Goal: Find specific page/section: Find specific page/section

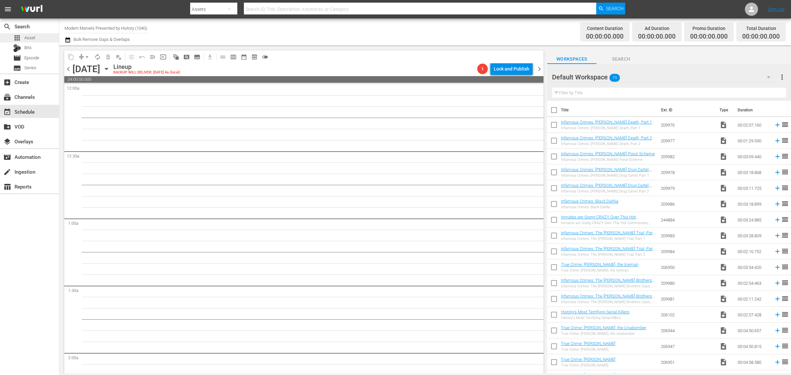
click at [46, 36] on div "apps Asset" at bounding box center [29, 37] width 59 height 9
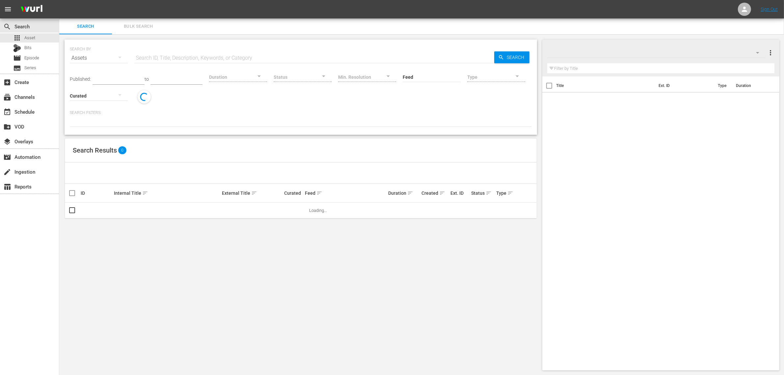
click at [164, 58] on input "text" at bounding box center [314, 58] width 360 height 16
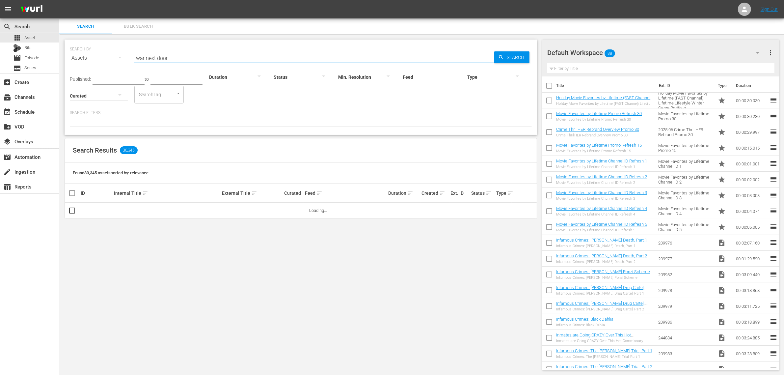
type input "war next door"
click at [2, 280] on div "search Search apps Asset Bits movie Episode subtitles Series add_box Create sub…" at bounding box center [29, 205] width 59 height 375
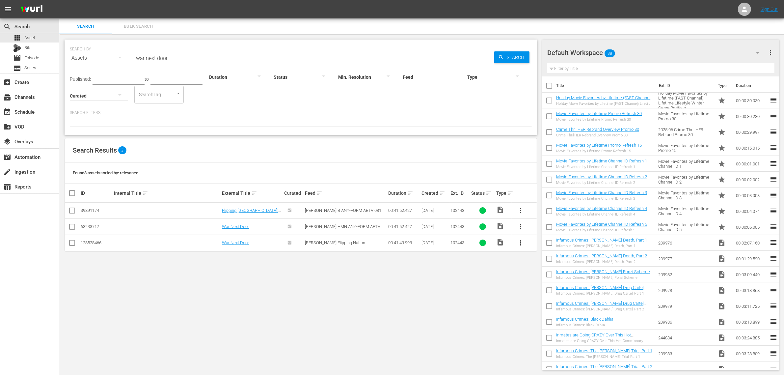
click at [415, 312] on div "SEARCH BY Search By Assets Search ID, Title, Description, Keywords, or Category…" at bounding box center [300, 204] width 483 height 341
drag, startPoint x: 188, startPoint y: 298, endPoint x: 188, endPoint y: 294, distance: 4.7
click at [188, 298] on div "SEARCH BY Search By Assets Search ID, Title, Description, Keywords, or Category…" at bounding box center [300, 204] width 483 height 341
click at [42, 59] on div "movie Episode" at bounding box center [29, 57] width 59 height 9
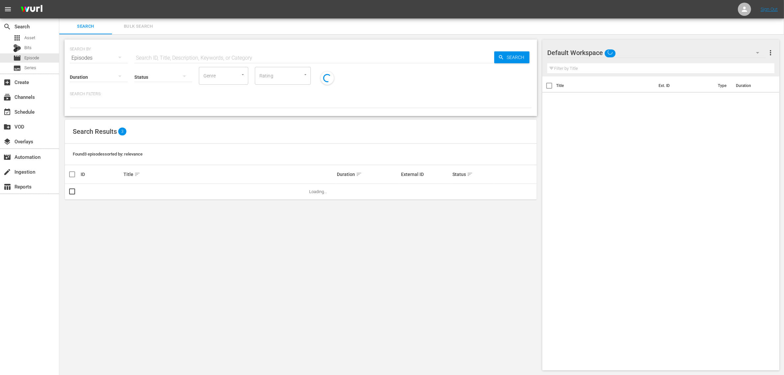
click at [218, 55] on input "text" at bounding box center [314, 58] width 360 height 16
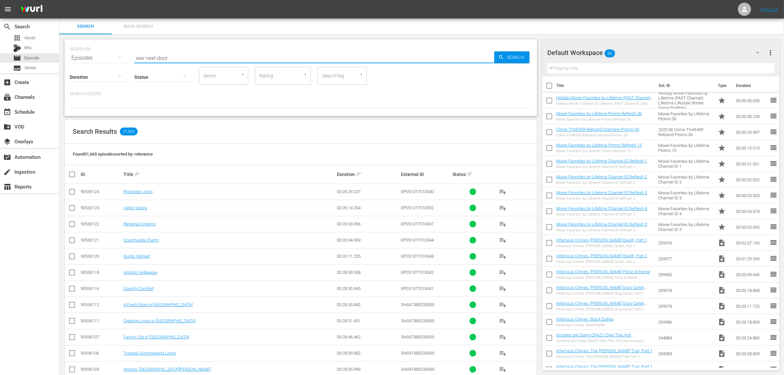
type input "war next door"
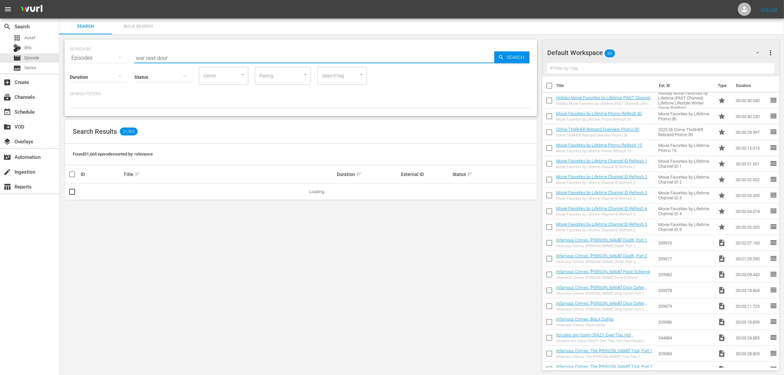
click at [329, 38] on div "SEARCH BY Search By Episodes Search ID, Title, Description, Keywords, or Catego…" at bounding box center [300, 204] width 483 height 341
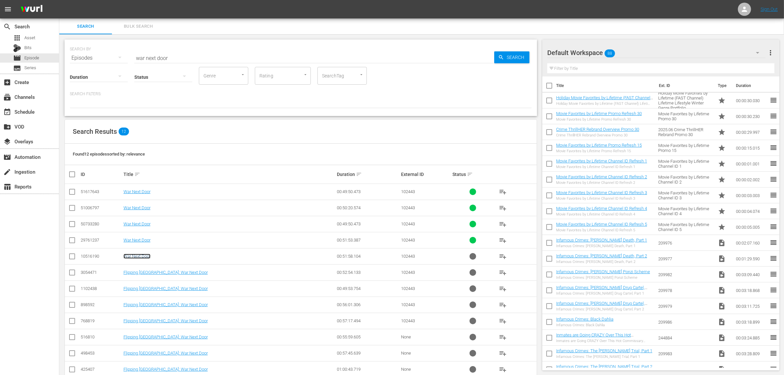
click at [139, 256] on link "War Next Door" at bounding box center [137, 256] width 27 height 5
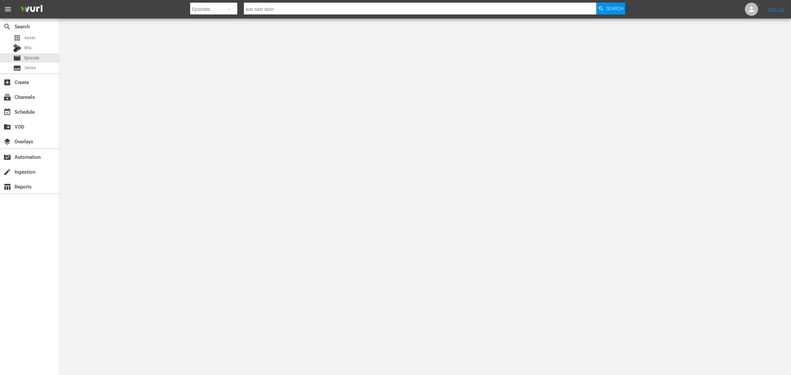
click at [117, 5] on nav "menu Search By Episodes Search ID, Title, Description, Keywords, or Category wa…" at bounding box center [395, 9] width 791 height 18
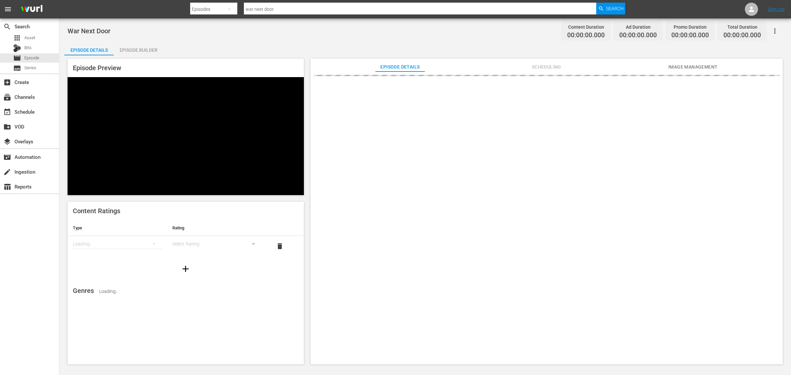
click at [30, 253] on div "search Search apps Asset Bits movie Episode subtitles Series add_box Create sub…" at bounding box center [29, 205] width 59 height 375
click at [283, 35] on div "War Next Door Content Duration 00:41:52.427 Ad Duration 00:10:00.600 Promo Dura…" at bounding box center [425, 30] width 715 height 15
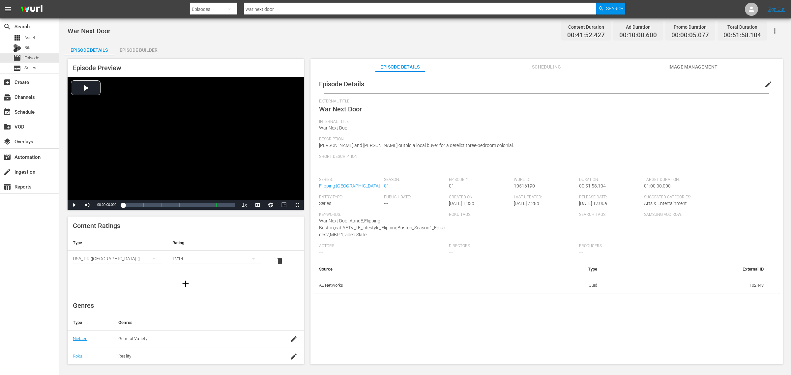
click at [250, 39] on div "War Next Door Content Duration 00:41:52.427 Ad Duration 00:10:00.600 Promo Dura…" at bounding box center [424, 191] width 731 height 347
click at [74, 205] on span "Video Player" at bounding box center [74, 205] width 0 height 0
click at [204, 34] on div "War Next Door Content Duration 00:41:52.427 Ad Duration 00:10:00.600 Promo Dura…" at bounding box center [425, 30] width 715 height 15
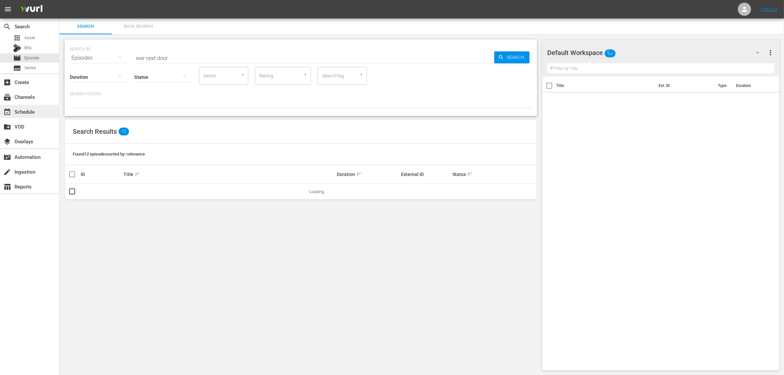
click at [27, 110] on div "event_available Schedule" at bounding box center [18, 111] width 37 height 6
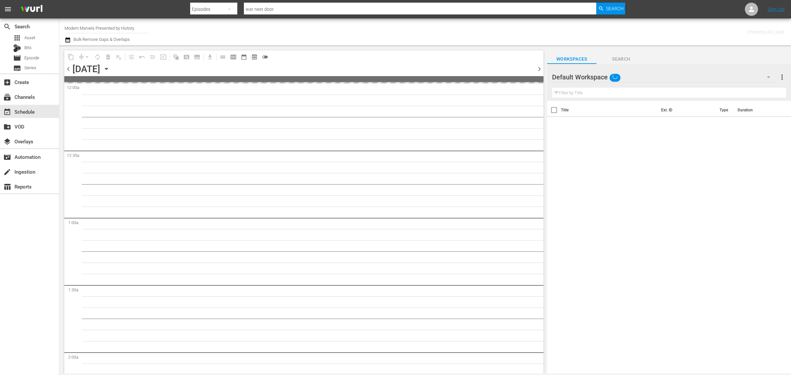
click at [430, 34] on div "Channel Title Modern Marvels Presented by History Bulk Remove Gaps & Overlaps" at bounding box center [261, 32] width 393 height 24
